Goal: Communication & Community: Share content

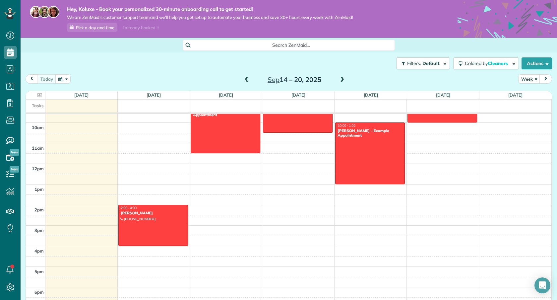
scroll to position [198, 0]
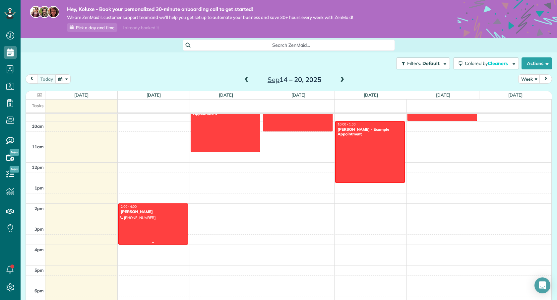
click at [162, 222] on div at bounding box center [153, 224] width 69 height 40
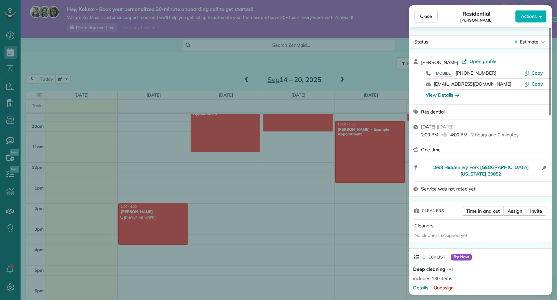
click at [414, 12] on div "Close Residential Sol Kola Actions" at bounding box center [480, 16] width 143 height 22
click at [416, 13] on button "Close" at bounding box center [425, 16] width 23 height 13
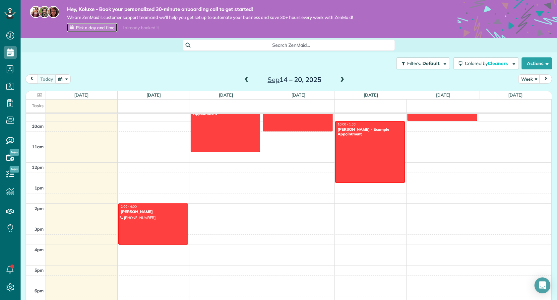
click at [83, 26] on span "Pick a day and time" at bounding box center [95, 27] width 38 height 5
click at [543, 291] on div "Open Intercom Messenger" at bounding box center [543, 286] width 18 height 18
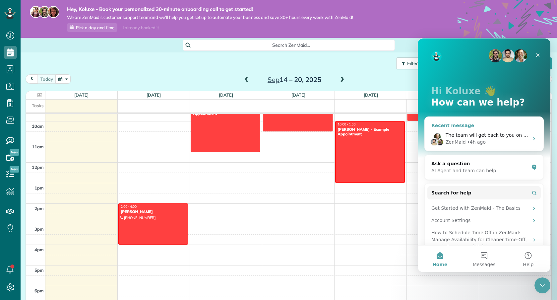
click at [513, 136] on span "The team will get back to you on this. ZenMaid typically replies in a few hours." at bounding box center [537, 134] width 183 height 5
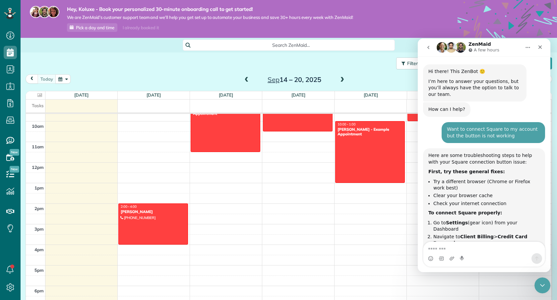
scroll to position [198, 0]
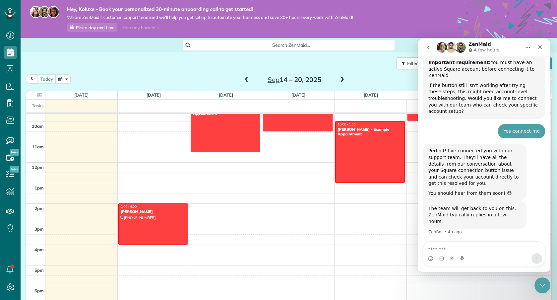
click at [432, 50] on button "go back" at bounding box center [428, 47] width 13 height 13
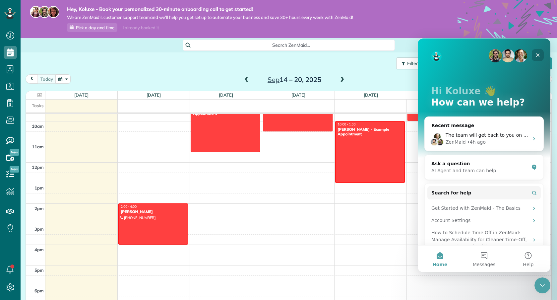
click at [536, 54] on icon "Close" at bounding box center [537, 54] width 5 height 5
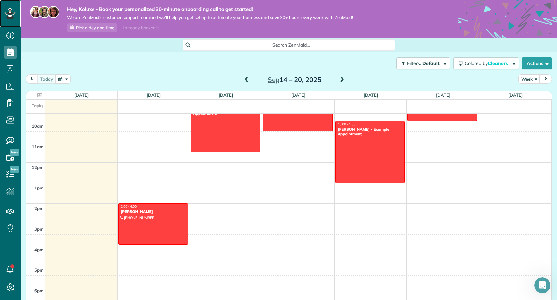
click at [11, 15] on icon at bounding box center [10, 13] width 12 height 11
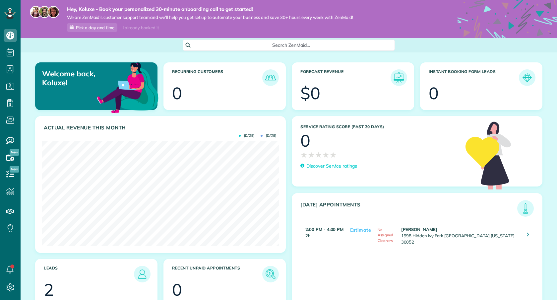
scroll to position [105, 237]
click at [293, 188] on div "Service Rating score (past 30 days) 0 ★ ★ ★ ★ ★ ★ ★ ★ ★ ★ Discover Service rati…" at bounding box center [378, 152] width 173 height 73
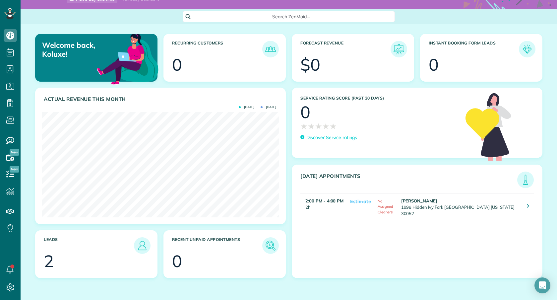
click at [136, 252] on header "Leads" at bounding box center [97, 245] width 107 height 17
click at [75, 260] on div at bounding box center [102, 262] width 93 height 17
click at [47, 262] on div "2" at bounding box center [49, 261] width 10 height 17
click at [146, 248] on img at bounding box center [142, 245] width 15 height 15
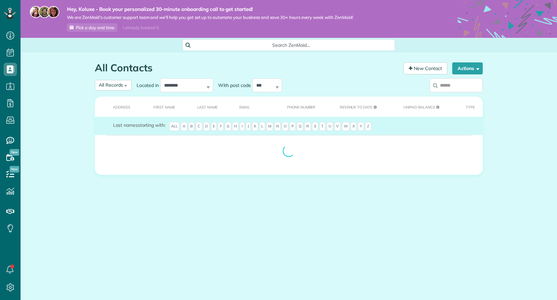
scroll to position [3, 3]
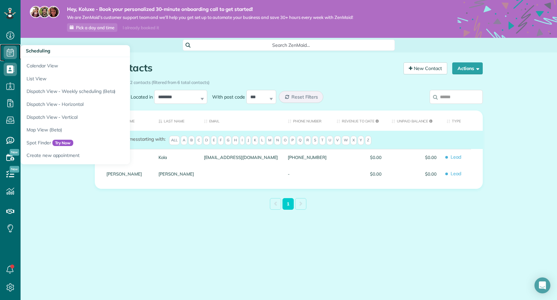
click at [10, 52] on use at bounding box center [10, 52] width 7 height 8
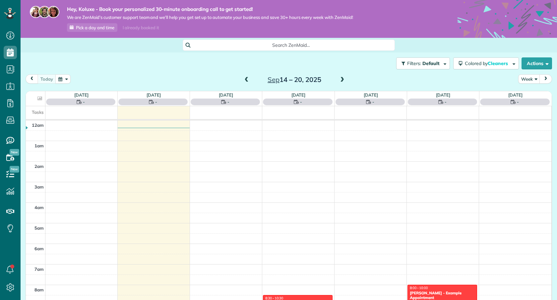
scroll to position [144, 0]
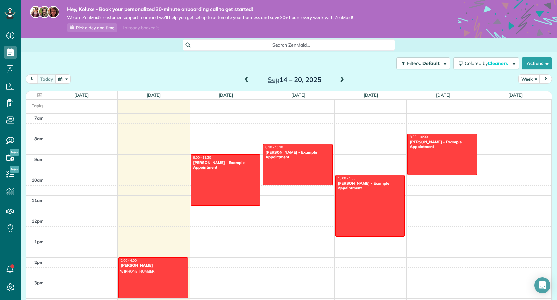
click at [150, 271] on div at bounding box center [153, 277] width 69 height 40
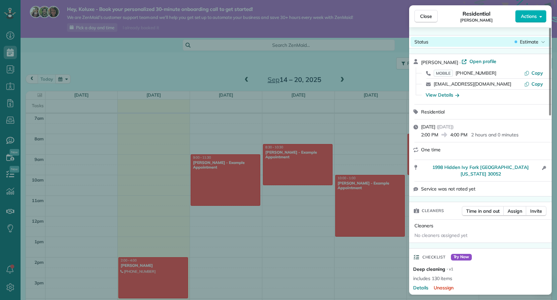
click at [522, 41] on span "Estimate" at bounding box center [529, 41] width 19 height 7
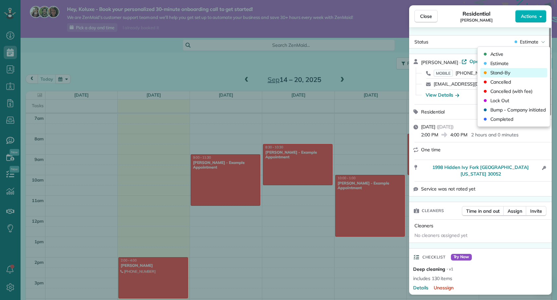
click at [513, 72] on div "Stand-By" at bounding box center [513, 72] width 67 height 9
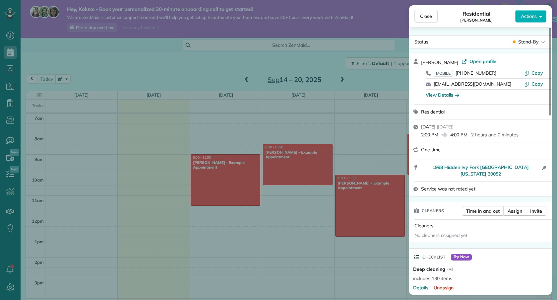
click at [412, 19] on div "Close Residential Sol Kola Actions" at bounding box center [480, 16] width 143 height 22
click at [430, 20] on button "Close" at bounding box center [425, 16] width 23 height 13
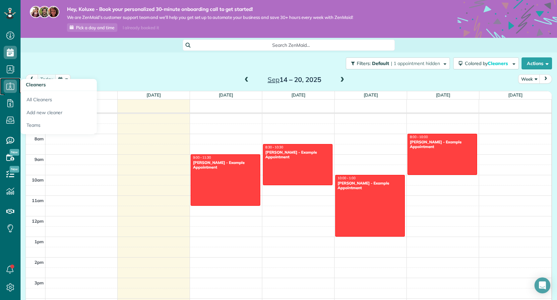
click at [8, 87] on icon at bounding box center [10, 86] width 13 height 13
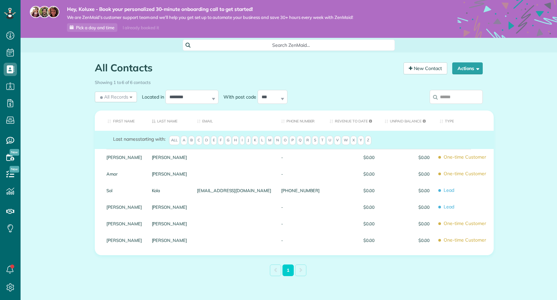
scroll to position [3, 3]
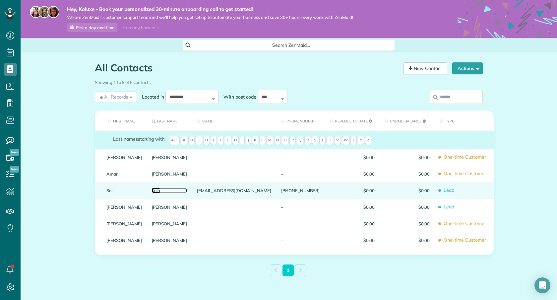
click at [171, 190] on link "Kola" at bounding box center [169, 190] width 35 height 5
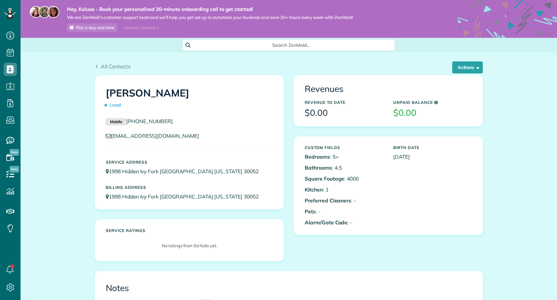
scroll to position [3, 3]
click at [466, 64] on button "Actions" at bounding box center [467, 67] width 31 height 12
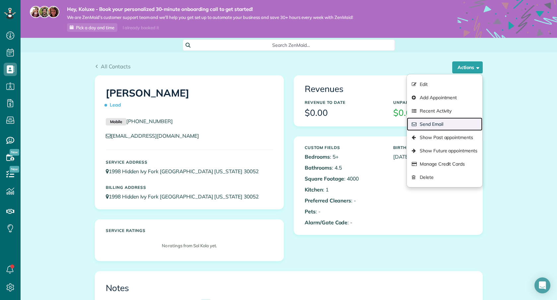
click at [440, 123] on link "Send Email" at bounding box center [445, 123] width 76 height 13
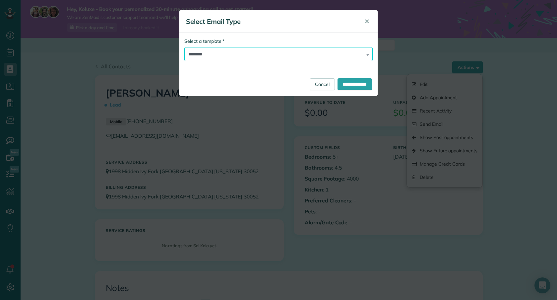
click at [332, 56] on select "**********" at bounding box center [278, 54] width 188 height 14
click at [341, 84] on input "**********" at bounding box center [355, 84] width 34 height 12
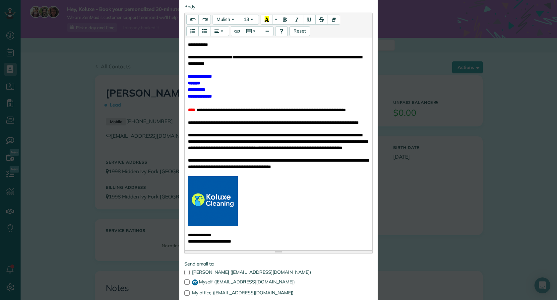
scroll to position [171, 0]
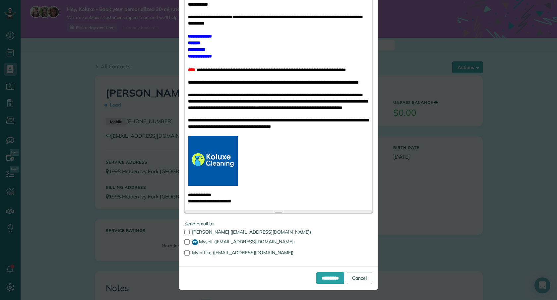
click at [297, 197] on div "**********" at bounding box center [278, 195] width 181 height 6
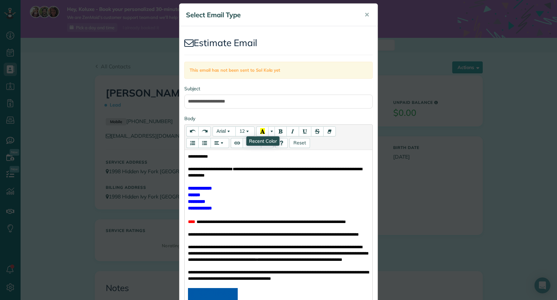
scroll to position [0, 0]
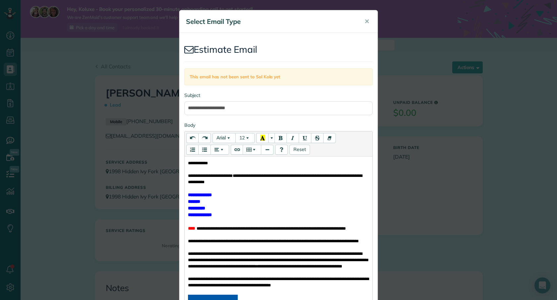
click at [235, 216] on div "**********" at bounding box center [278, 214] width 181 height 7
click at [365, 25] on span "✕" at bounding box center [366, 22] width 5 height 8
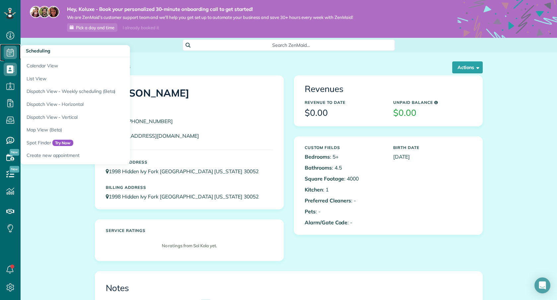
click at [11, 53] on use at bounding box center [10, 52] width 7 height 8
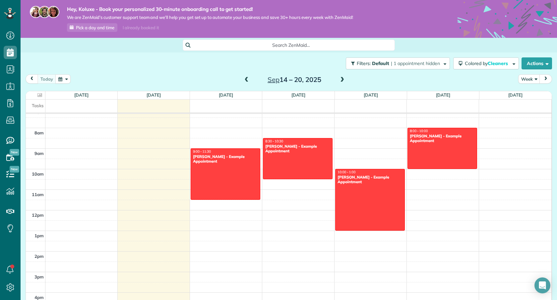
scroll to position [150, 0]
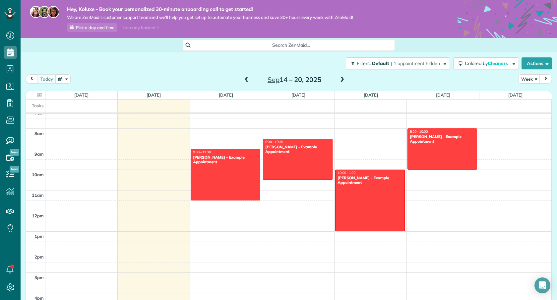
click at [460, 33] on icon at bounding box center [507, 49] width 99 height 99
click at [439, 48] on div "Search ZenMaid…" at bounding box center [289, 44] width 536 height 11
click at [202, 64] on div "Filters: Default | 1 appointment hidden Colored by Cleaners Color by Cleaner Co…" at bounding box center [289, 63] width 536 height 22
click at [535, 63] on button "Actions" at bounding box center [537, 63] width 31 height 12
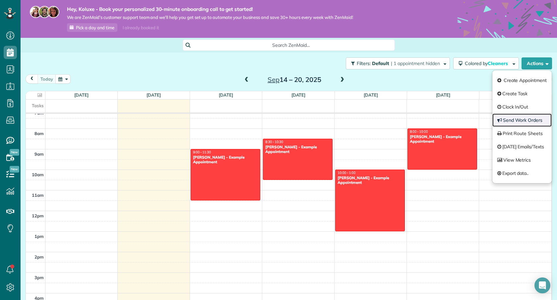
click at [512, 119] on link "Send Work Orders" at bounding box center [521, 119] width 59 height 13
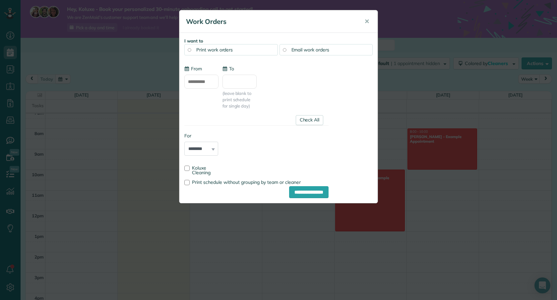
type input "**********"
click at [368, 23] on span "✕" at bounding box center [366, 22] width 5 height 8
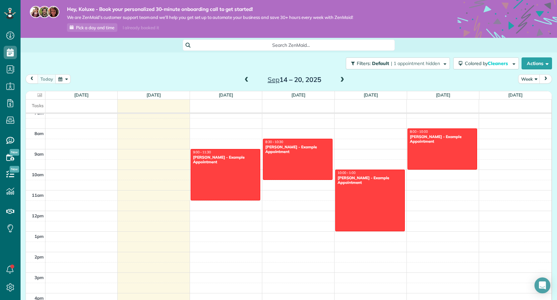
click at [402, 49] on div "Search ZenMaid…" at bounding box center [289, 44] width 536 height 11
click at [316, 66] on div "Filters: Default | 1 appointment hidden Colored by Cleaners Color by Cleaner Co…" at bounding box center [289, 63] width 536 height 22
click at [504, 40] on div "Search ZenMaid…" at bounding box center [289, 44] width 536 height 11
click at [539, 66] on button "Actions" at bounding box center [537, 63] width 31 height 12
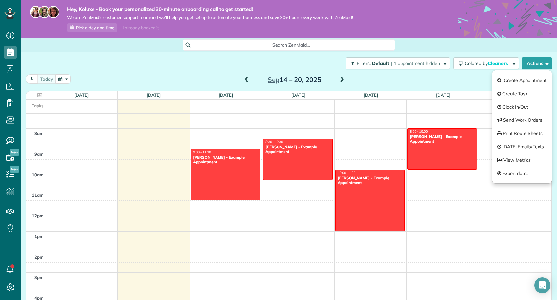
click at [286, 67] on div "Filters: Default | 1 appointment hidden Colored by Cleaners Color by Cleaner Co…" at bounding box center [289, 63] width 536 height 22
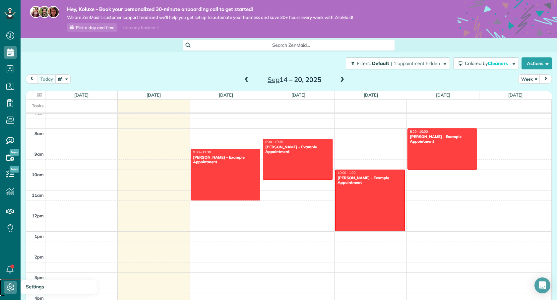
click at [13, 283] on icon at bounding box center [10, 286] width 13 height 13
